Goal: Information Seeking & Learning: Check status

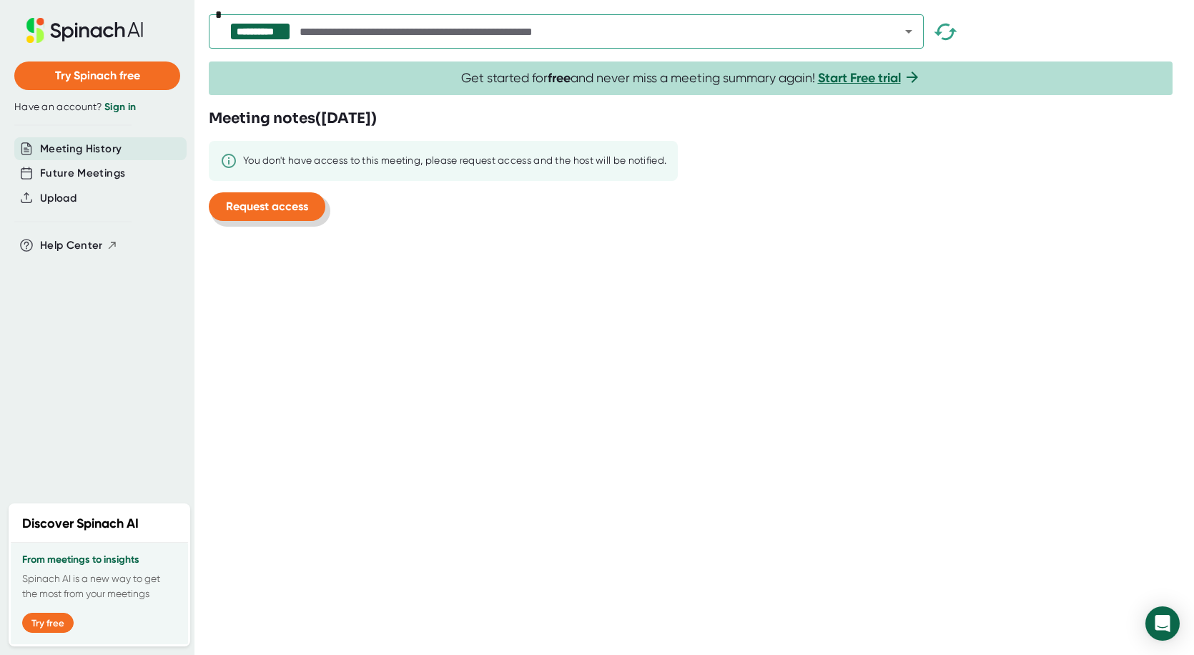
click at [255, 210] on span "Request access" at bounding box center [267, 207] width 82 height 14
